Goal: Information Seeking & Learning: Learn about a topic

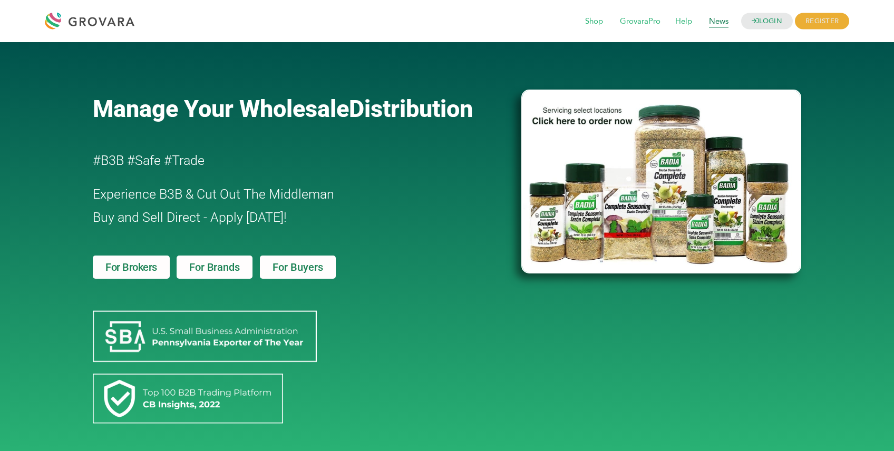
click at [711, 21] on span "News" at bounding box center [718, 22] width 34 height 20
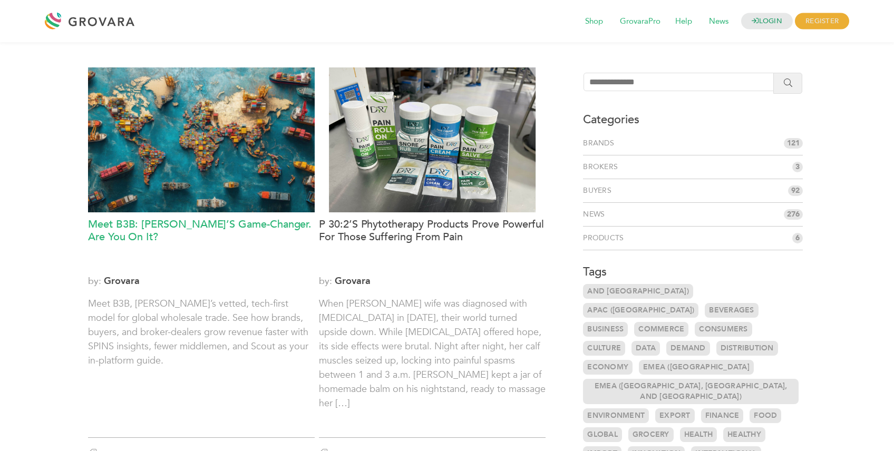
click at [219, 223] on h3 "Meet B3B: [PERSON_NAME]’s Game-Changer. Are You On It?" at bounding box center [201, 243] width 227 height 51
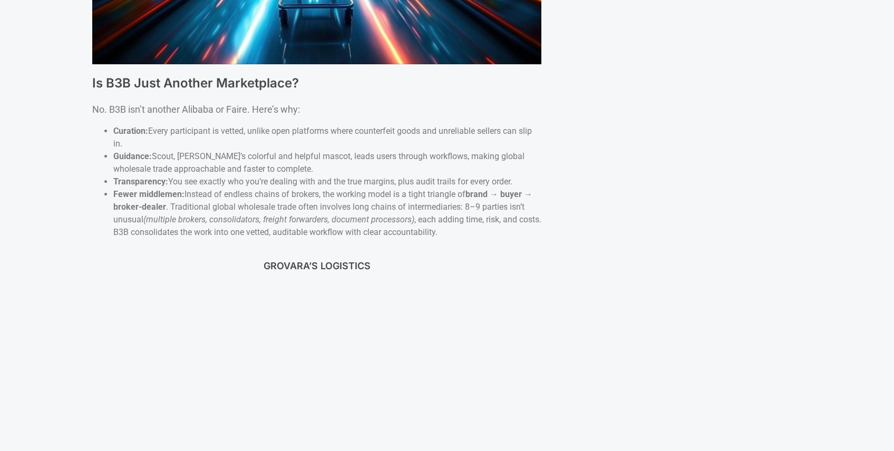
scroll to position [2008, 0]
